Goal: Navigation & Orientation: Find specific page/section

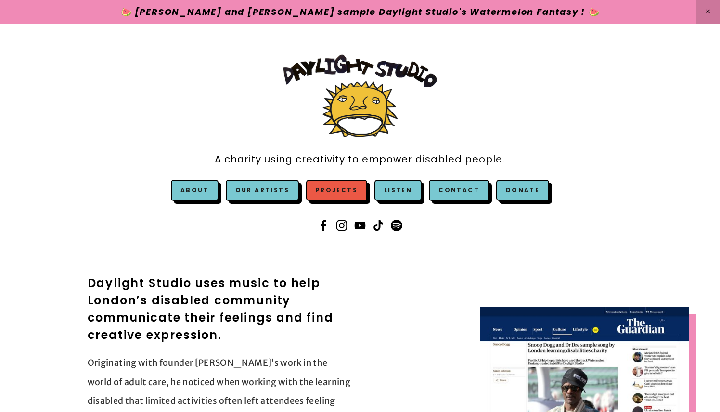
click at [344, 194] on link "Projects" at bounding box center [336, 190] width 61 height 21
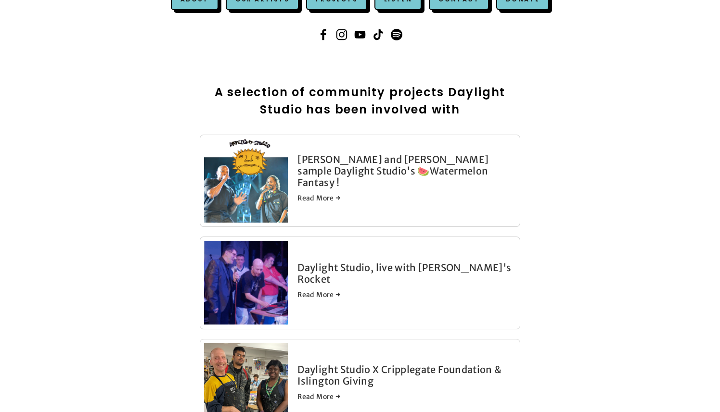
scroll to position [204, 0]
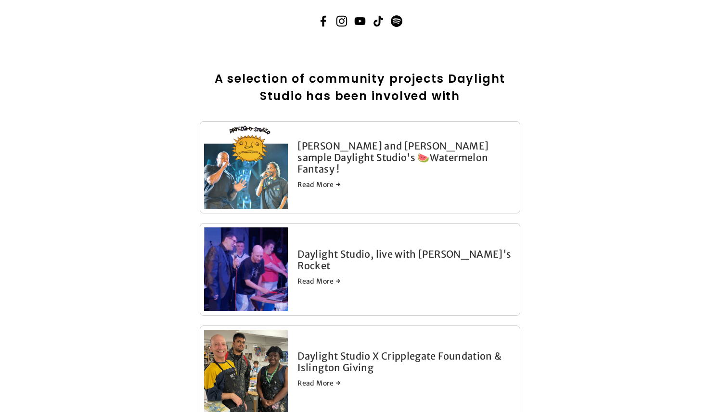
click at [323, 180] on link "Read More →" at bounding box center [406, 185] width 218 height 10
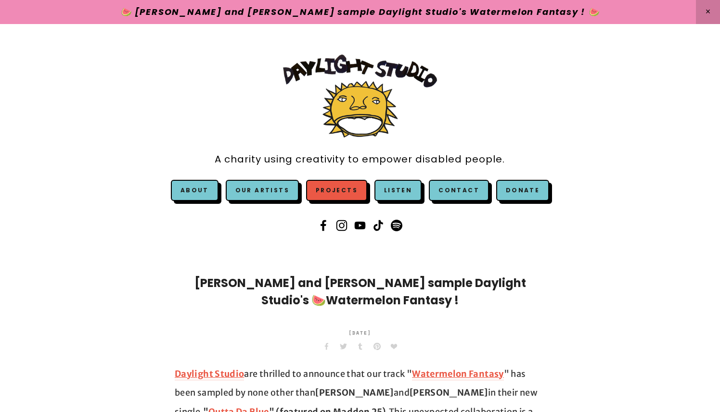
click at [335, 186] on link "Projects" at bounding box center [336, 190] width 61 height 21
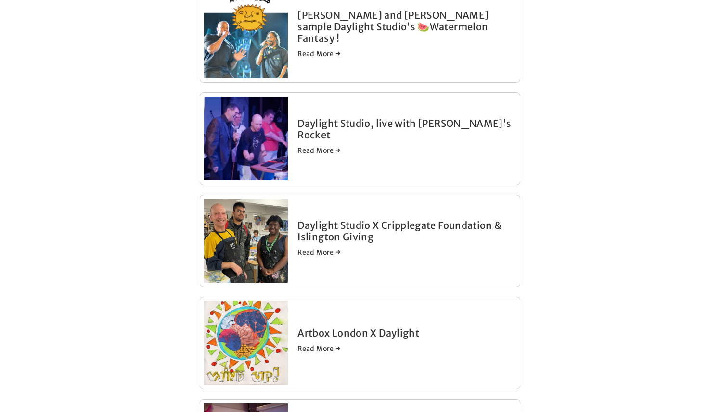
scroll to position [345, 0]
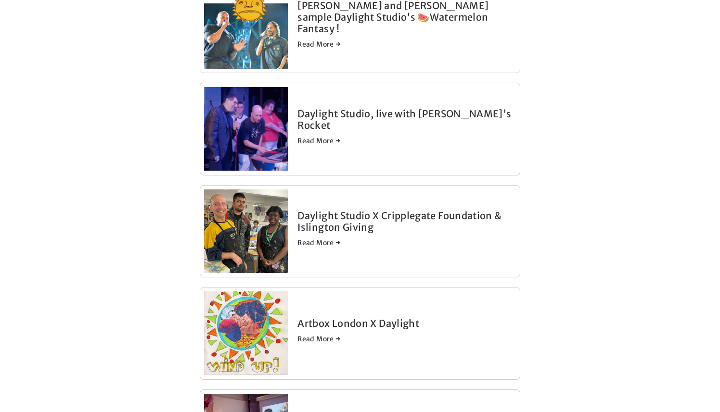
click at [266, 139] on img at bounding box center [246, 129] width 84 height 84
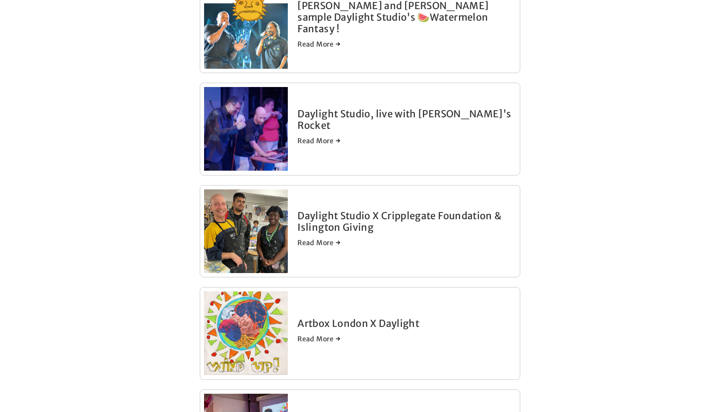
click at [316, 218] on link "Daylight Studio X Cripplegate Foundation & Islington Giving" at bounding box center [399, 222] width 204 height 24
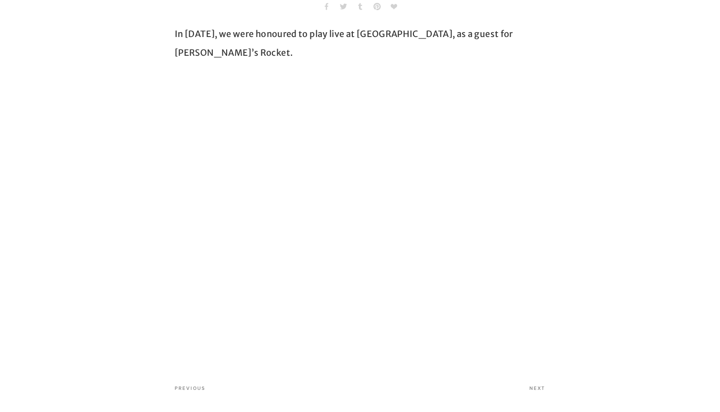
scroll to position [278, 0]
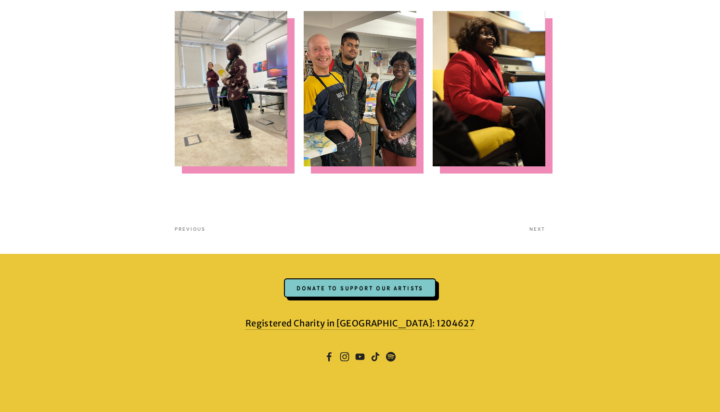
scroll to position [798, 0]
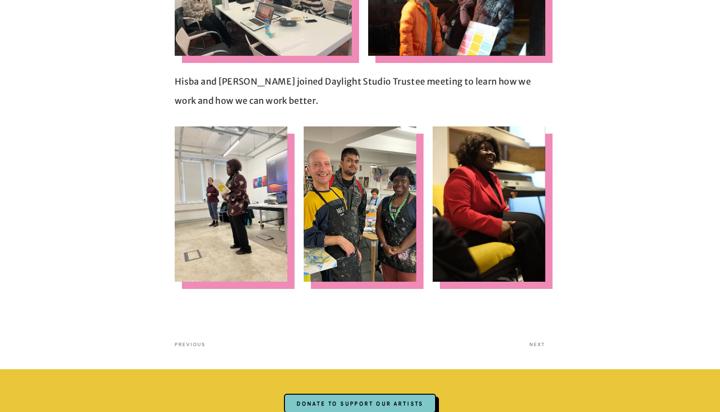
click at [533, 333] on div "Next" at bounding box center [463, 344] width 165 height 23
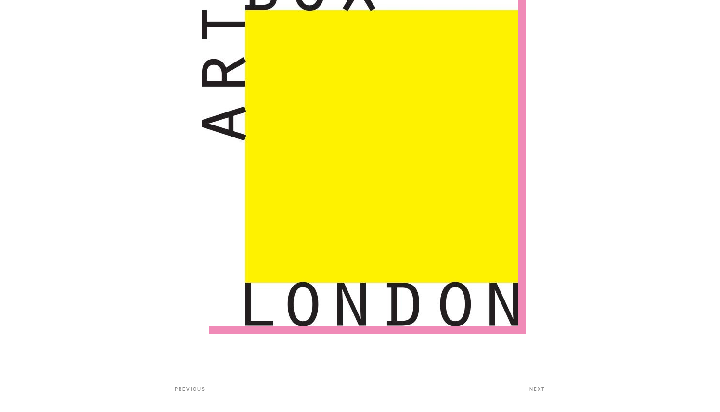
scroll to position [720, 0]
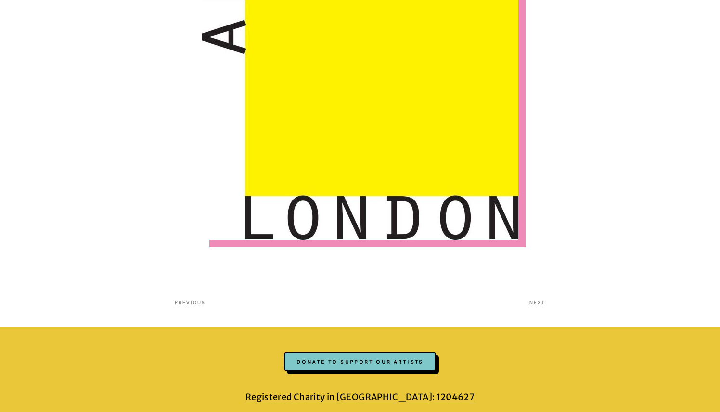
click at [538, 297] on div "Next" at bounding box center [463, 303] width 165 height 23
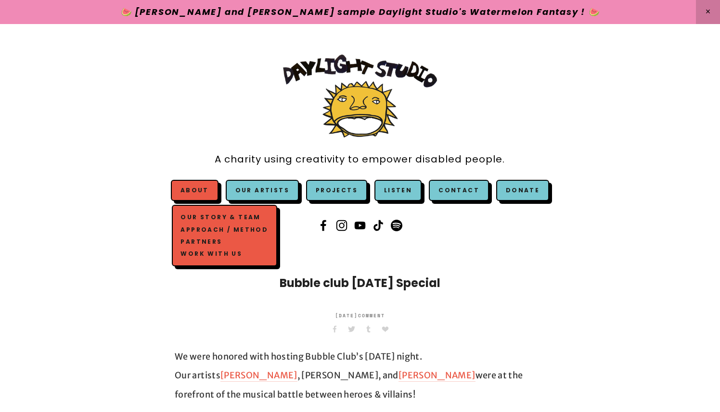
click at [197, 183] on span "About Our Story & Team Approach / Method Partners Work with us" at bounding box center [195, 190] width 48 height 21
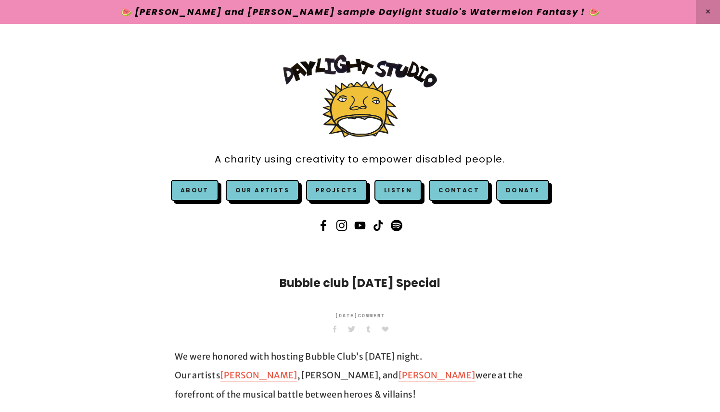
scroll to position [158, 0]
